Goal: Obtain resource: Download file/media

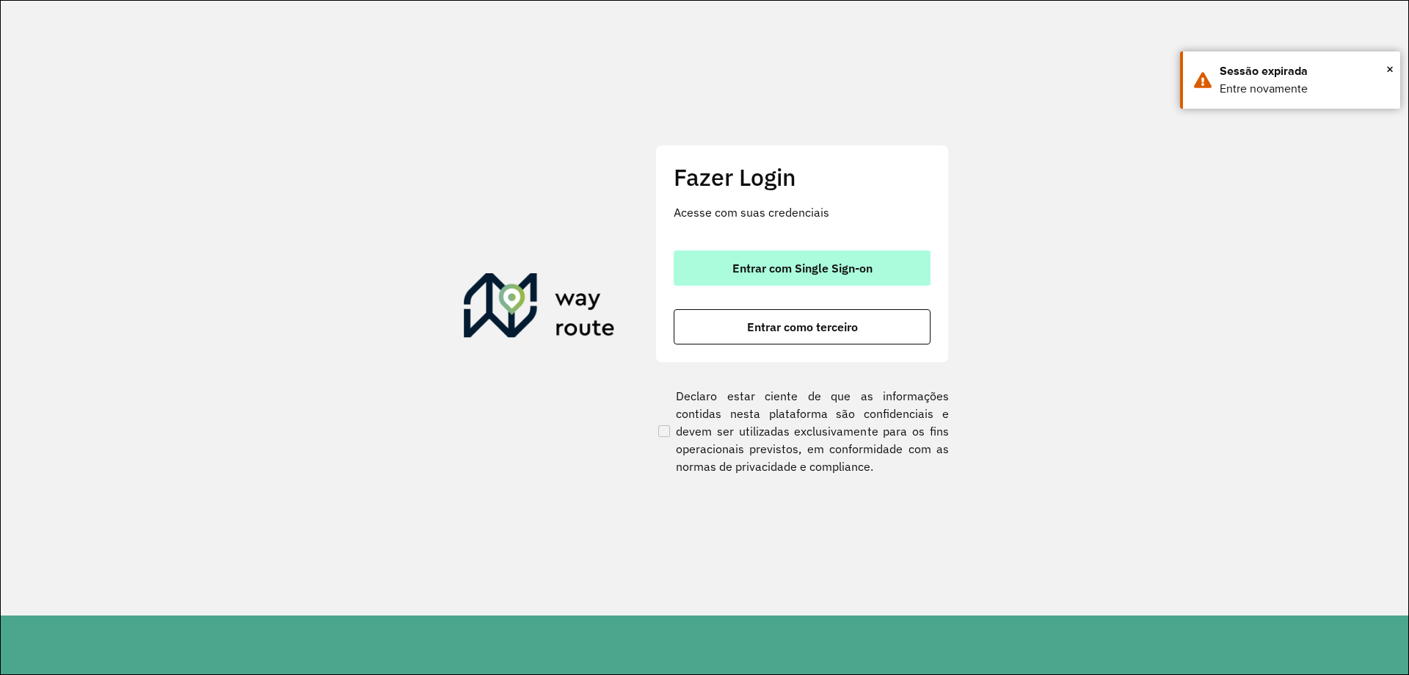
click at [821, 264] on span "Entrar com Single Sign-on" at bounding box center [803, 268] width 140 height 12
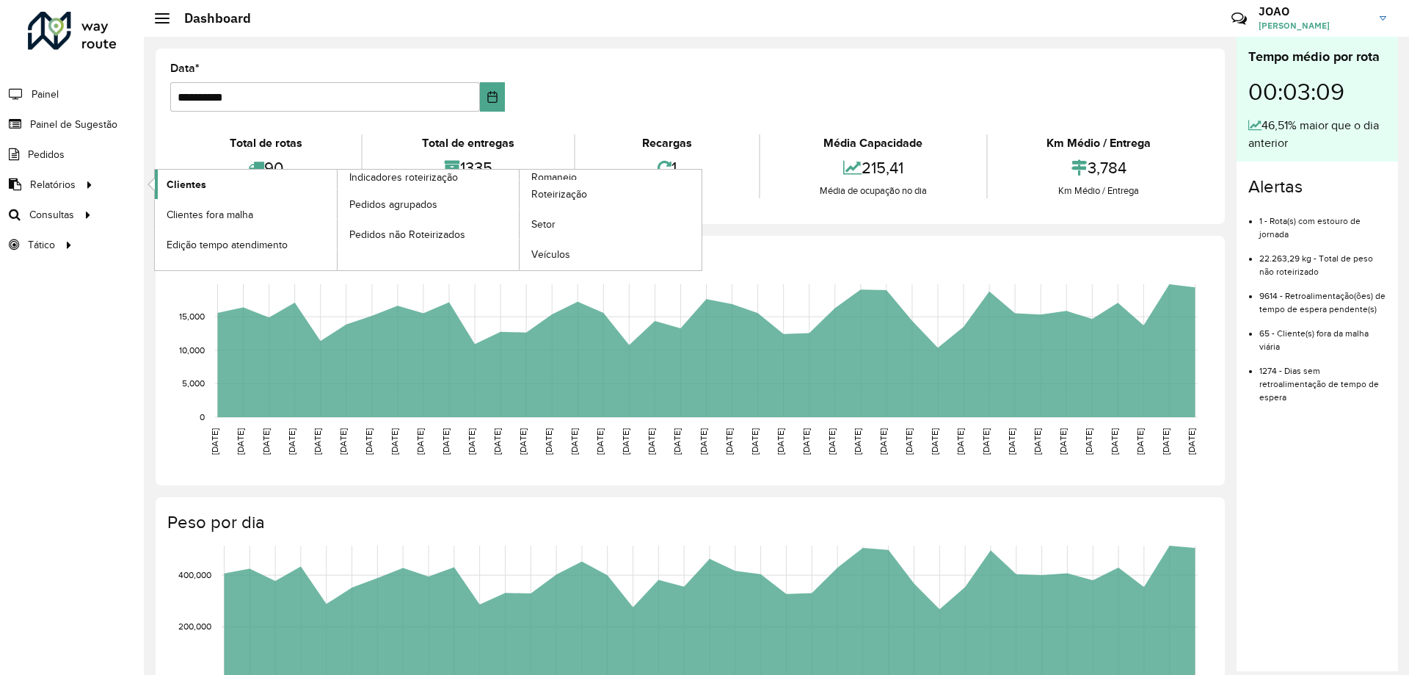
click at [190, 178] on span "Clientes" at bounding box center [187, 184] width 40 height 15
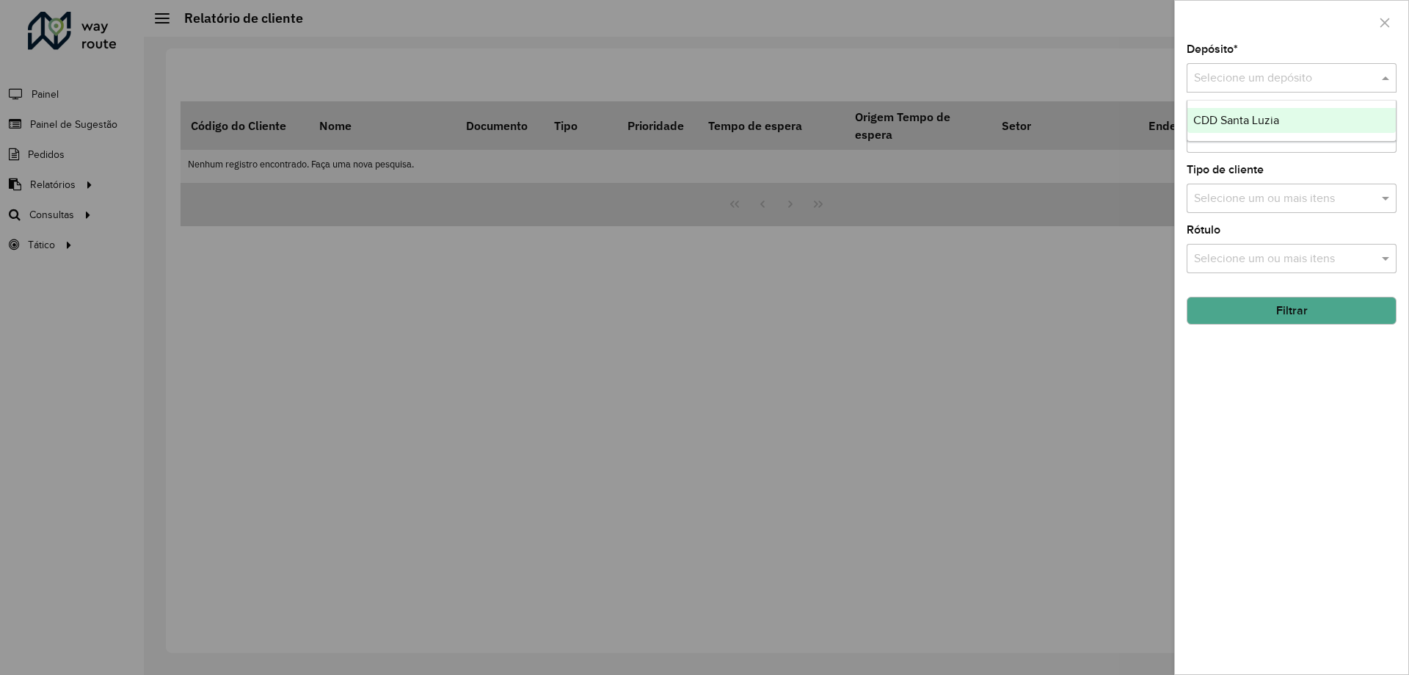
click at [1321, 77] on input "text" at bounding box center [1277, 79] width 166 height 18
click at [1307, 116] on div "CDD Santa Luzia" at bounding box center [1292, 120] width 208 height 25
click at [1243, 434] on div "Depósito * Selecione um depósito × CDD Santa Luzia × Setor Selecione um ou mais…" at bounding box center [1291, 359] width 233 height 630
click at [1376, 147] on input "text" at bounding box center [1285, 139] width 188 height 18
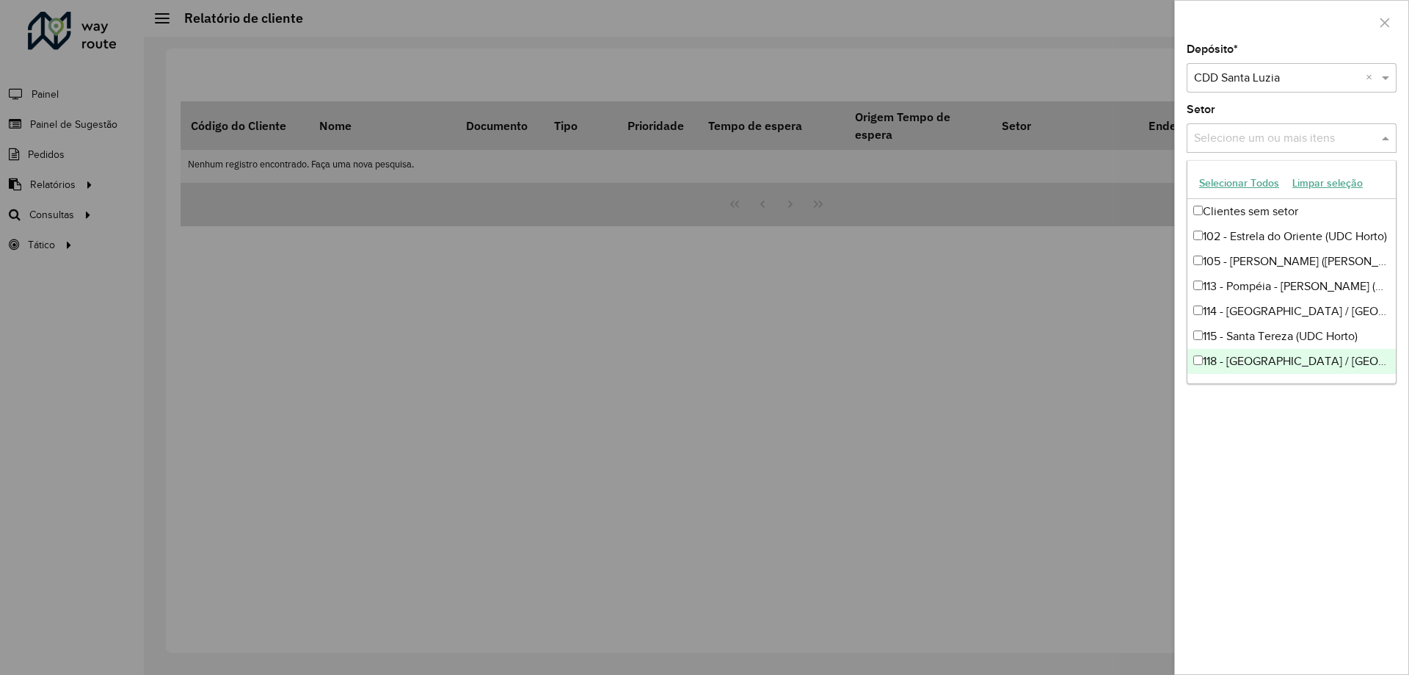
click at [1275, 493] on div "Depósito * Selecione um depósito × CDD Santa Luzia × Setor Selecione um ou mais…" at bounding box center [1291, 359] width 233 height 630
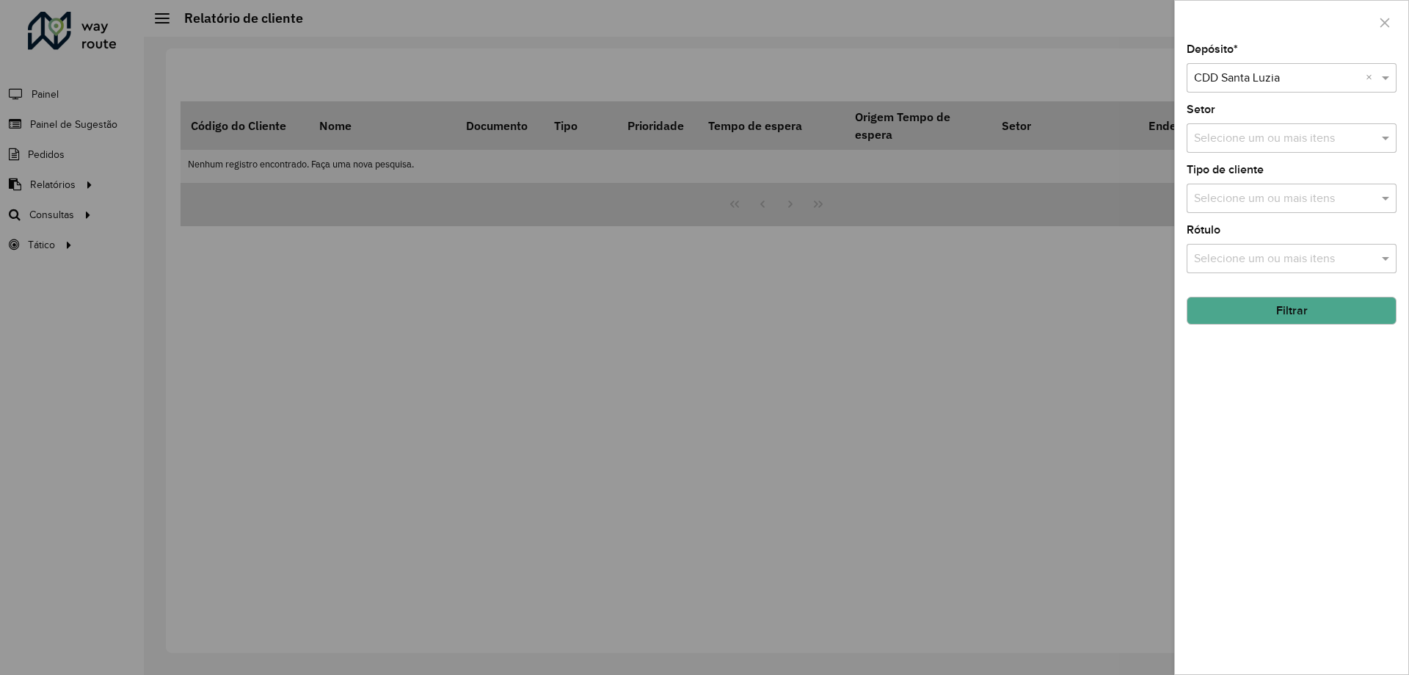
click at [1285, 197] on input "text" at bounding box center [1285, 199] width 188 height 18
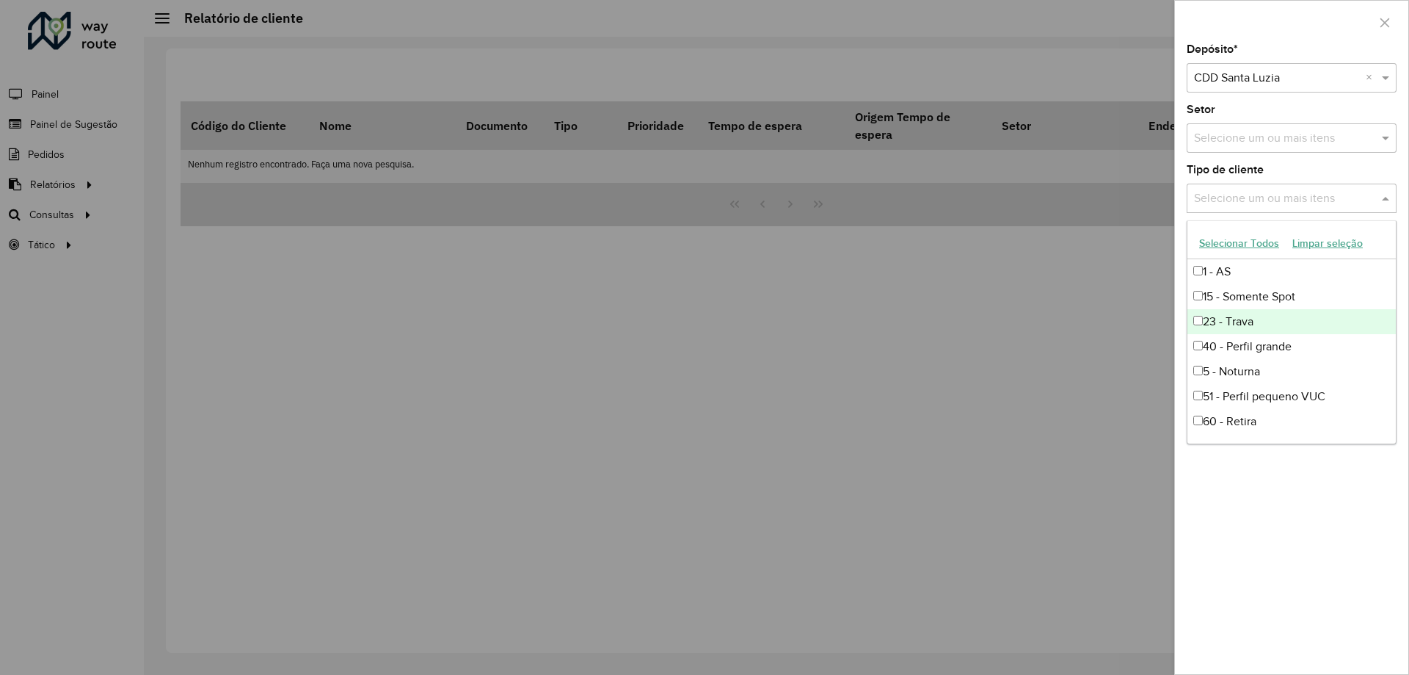
click at [1239, 330] on div "23 - Trava" at bounding box center [1292, 321] width 208 height 25
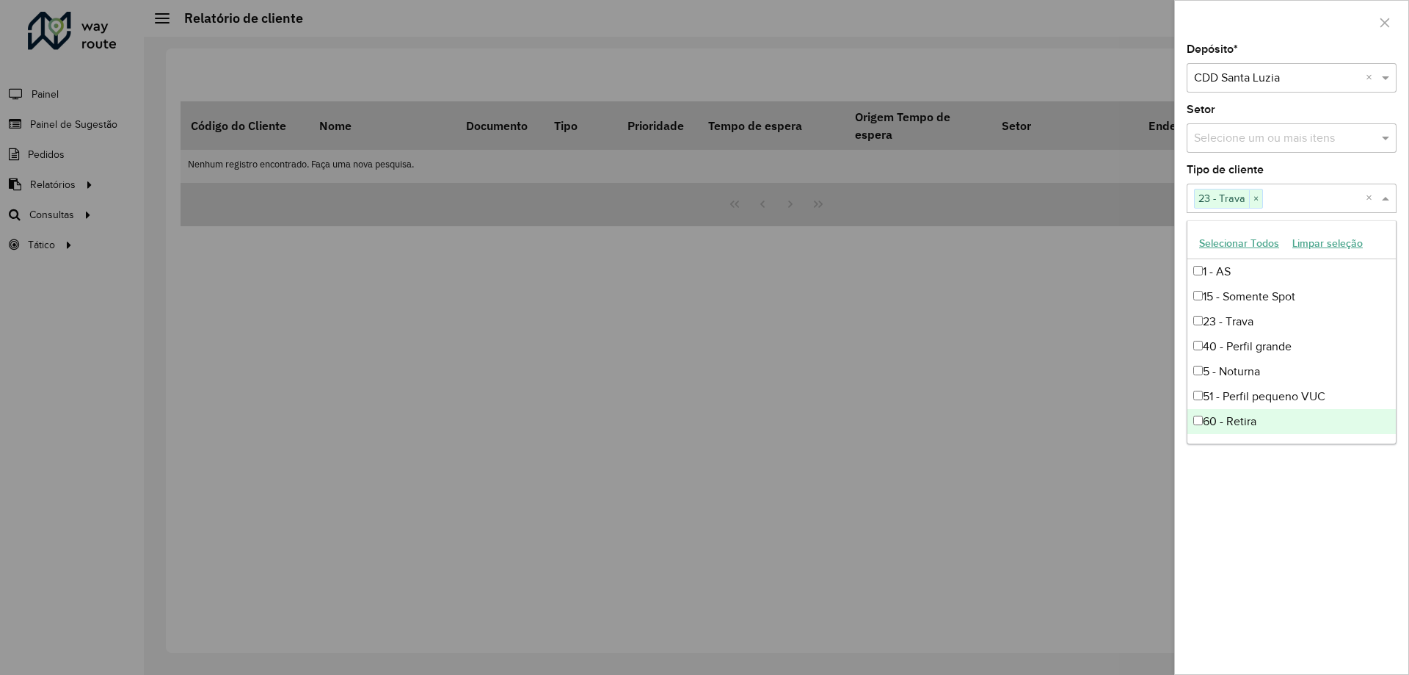
click at [1273, 515] on div "Depósito * Selecione um depósito × CDD Santa Luzia × Setor Selecione um ou mais…" at bounding box center [1291, 359] width 233 height 630
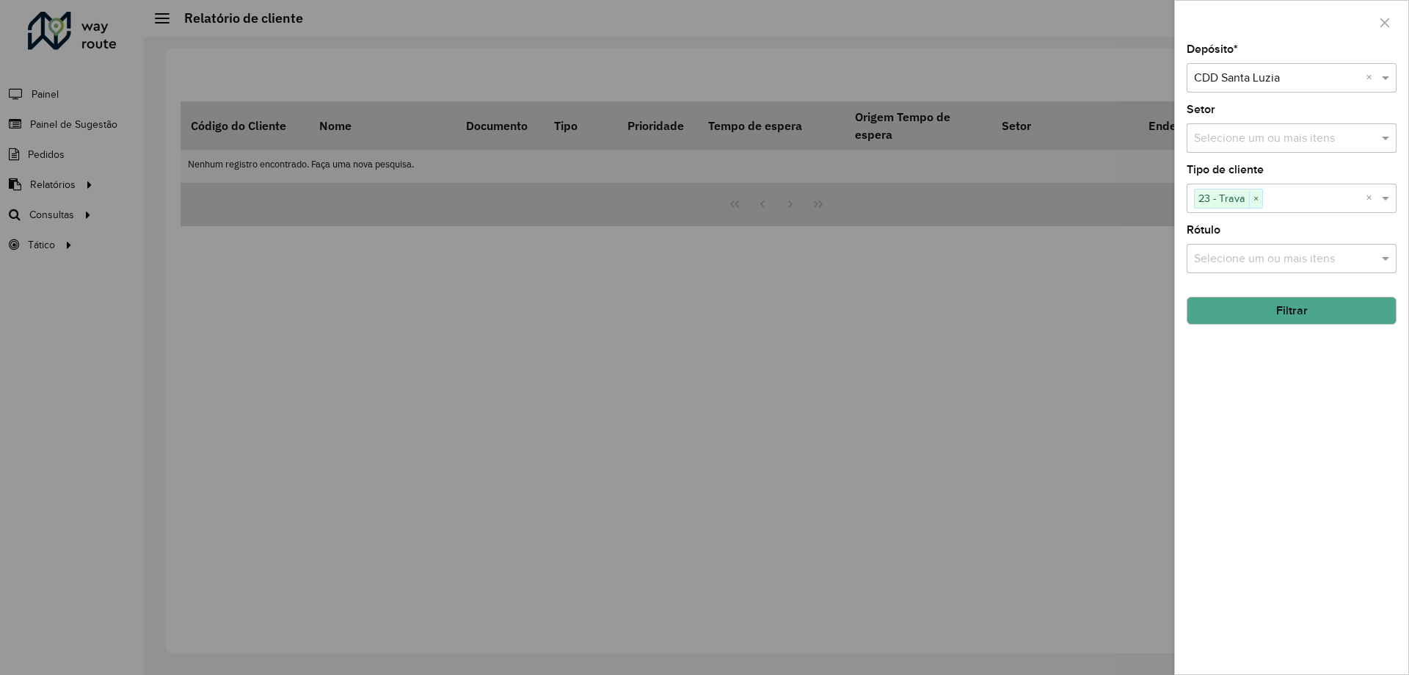
click at [1282, 308] on button "Filtrar" at bounding box center [1292, 311] width 210 height 28
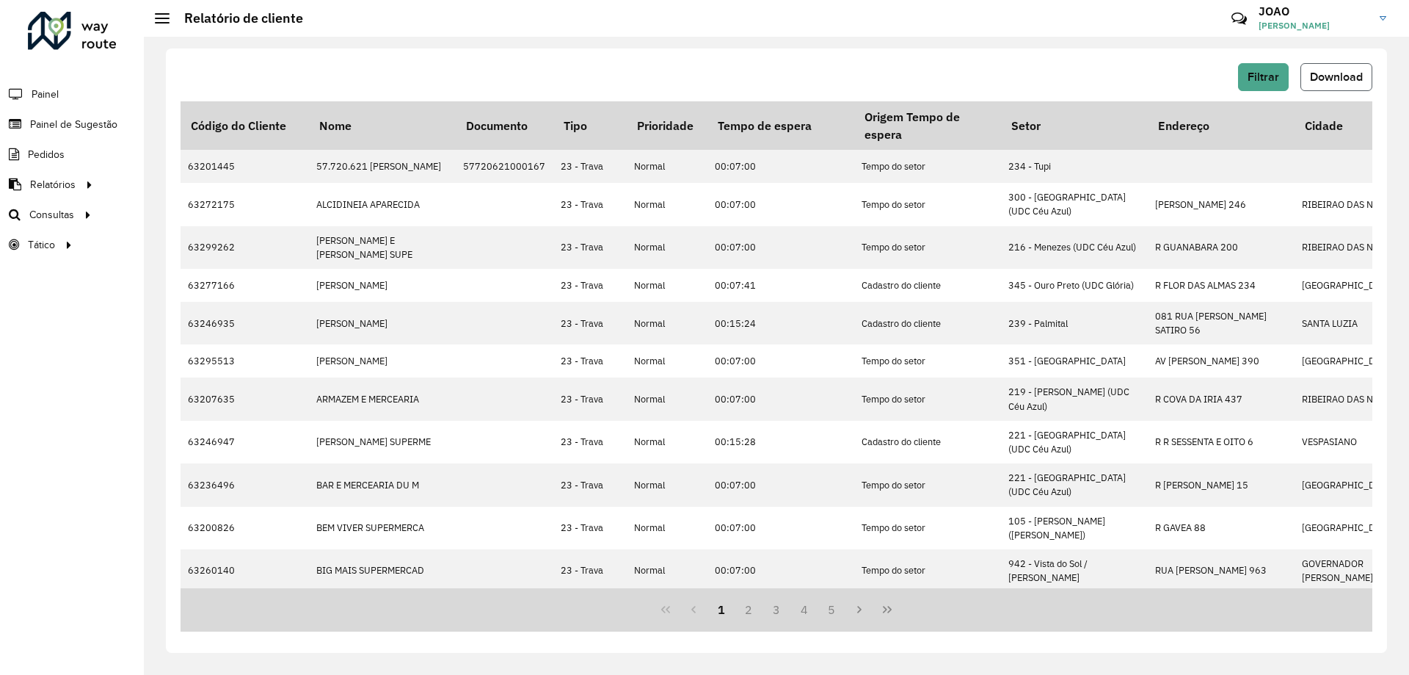
click at [1315, 80] on span "Download" at bounding box center [1336, 76] width 53 height 12
